Goal: Transaction & Acquisition: Obtain resource

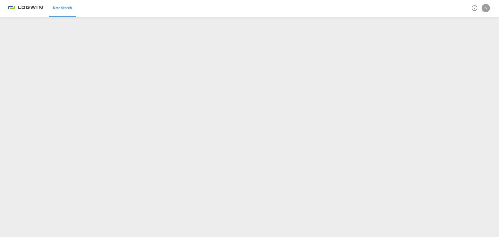
click at [30, 7] on img at bounding box center [25, 8] width 35 height 12
click at [63, 6] on span "Rate Search" at bounding box center [62, 7] width 19 height 4
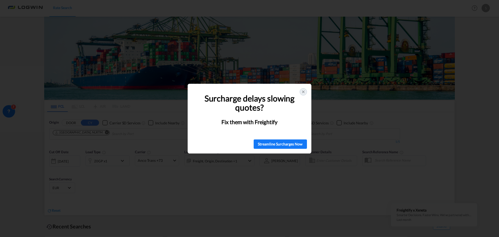
click at [303, 92] on icon at bounding box center [303, 92] width 2 height 2
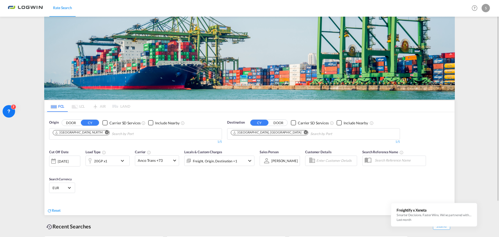
scroll to position [41, 0]
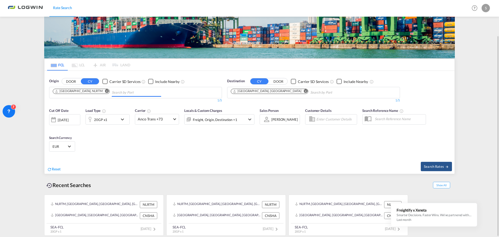
click at [152, 92] on md-chips "[GEOGRAPHIC_DATA], NLRTM" at bounding box center [135, 92] width 172 height 11
click at [430, 165] on span "Search Rates" at bounding box center [436, 166] width 25 height 4
type input "NLRTM to CNSHA / [DATE]"
